Goal: Information Seeking & Learning: Learn about a topic

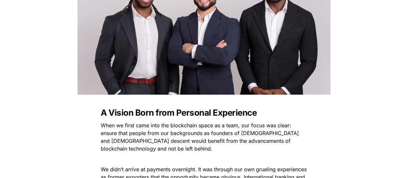
scroll to position [193, 0]
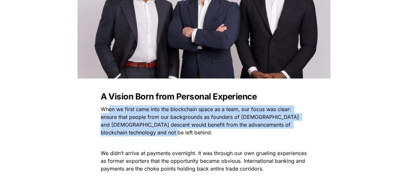
drag, startPoint x: 107, startPoint y: 109, endPoint x: 241, endPoint y: 131, distance: 135.7
click at [241, 131] on p "When we first came into the blockchain space as a team, our focus was clear: en…" at bounding box center [204, 121] width 226 height 34
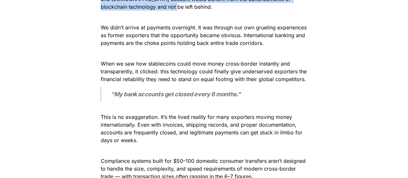
scroll to position [322, 0]
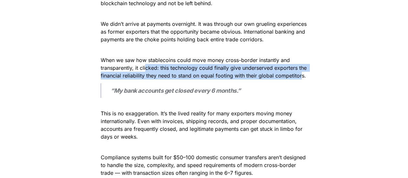
drag, startPoint x: 145, startPoint y: 67, endPoint x: 301, endPoint y: 72, distance: 156.5
click at [301, 72] on span "When we saw how stablecoins could move money cross-border instantly and transpa…" at bounding box center [204, 68] width 207 height 22
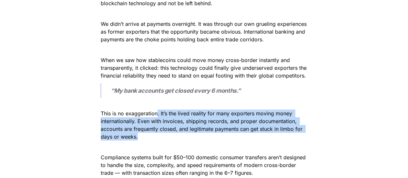
drag, startPoint x: 156, startPoint y: 113, endPoint x: 213, endPoint y: 133, distance: 60.2
click at [213, 133] on p "This is no exaggeration. It’s the lived reality for many exporters moving money…" at bounding box center [204, 120] width 226 height 41
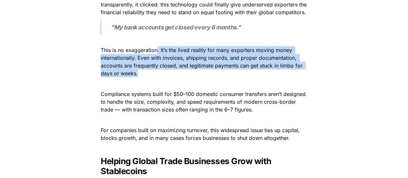
scroll to position [387, 0]
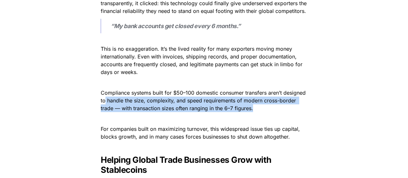
drag, startPoint x: 105, startPoint y: 98, endPoint x: 266, endPoint y: 107, distance: 161.8
click at [266, 107] on p "Compliance systems built for $50–100 domestic consumer transfers aren’t designe…" at bounding box center [204, 100] width 226 height 26
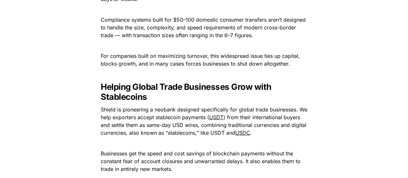
scroll to position [484, 0]
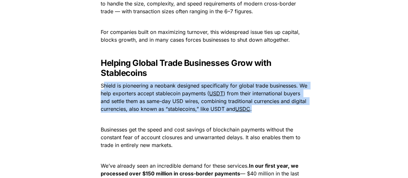
drag, startPoint x: 103, startPoint y: 85, endPoint x: 286, endPoint y: 107, distance: 184.2
click at [286, 107] on p "Shield is pioneering a neobank designed specifically for global trade businesse…" at bounding box center [204, 97] width 226 height 34
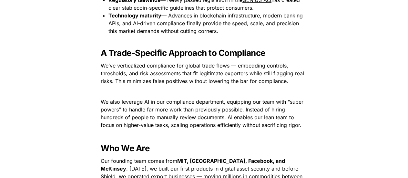
scroll to position [742, 0]
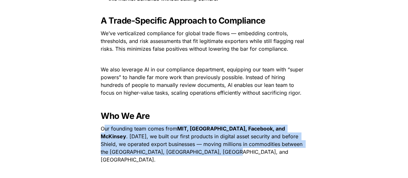
drag, startPoint x: 104, startPoint y: 128, endPoint x: 287, endPoint y: 152, distance: 183.8
click at [287, 152] on p "Our founding team comes from MIT, Princeton, Facebook, and McKinsey . Four year…" at bounding box center [204, 143] width 226 height 41
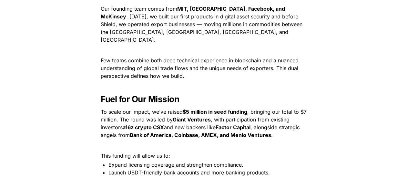
scroll to position [870, 0]
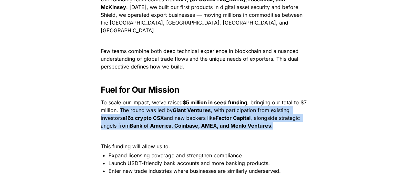
drag, startPoint x: 121, startPoint y: 102, endPoint x: 280, endPoint y: 116, distance: 159.9
click at [280, 116] on p "To scale our impact, we’ve raised $5 million in seed funding , bringing our tot…" at bounding box center [204, 114] width 226 height 34
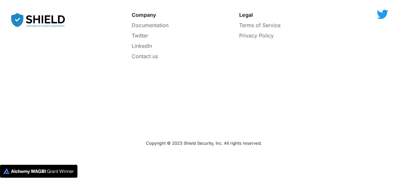
scroll to position [1268, 0]
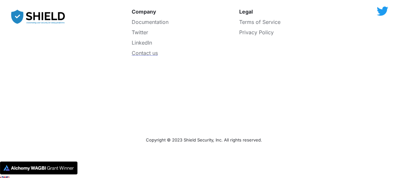
click at [150, 50] on span "Contact us" at bounding box center [145, 53] width 26 height 6
click at [143, 19] on span "Documentation" at bounding box center [150, 22] width 37 height 6
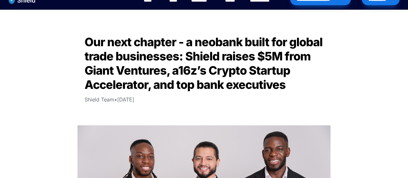
scroll to position [0, 0]
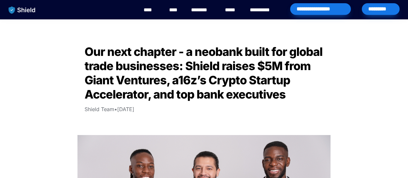
click at [200, 10] on link "********" at bounding box center [202, 10] width 23 height 8
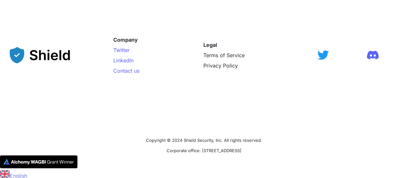
scroll to position [1138, 0]
